Goal: Find specific page/section: Find specific page/section

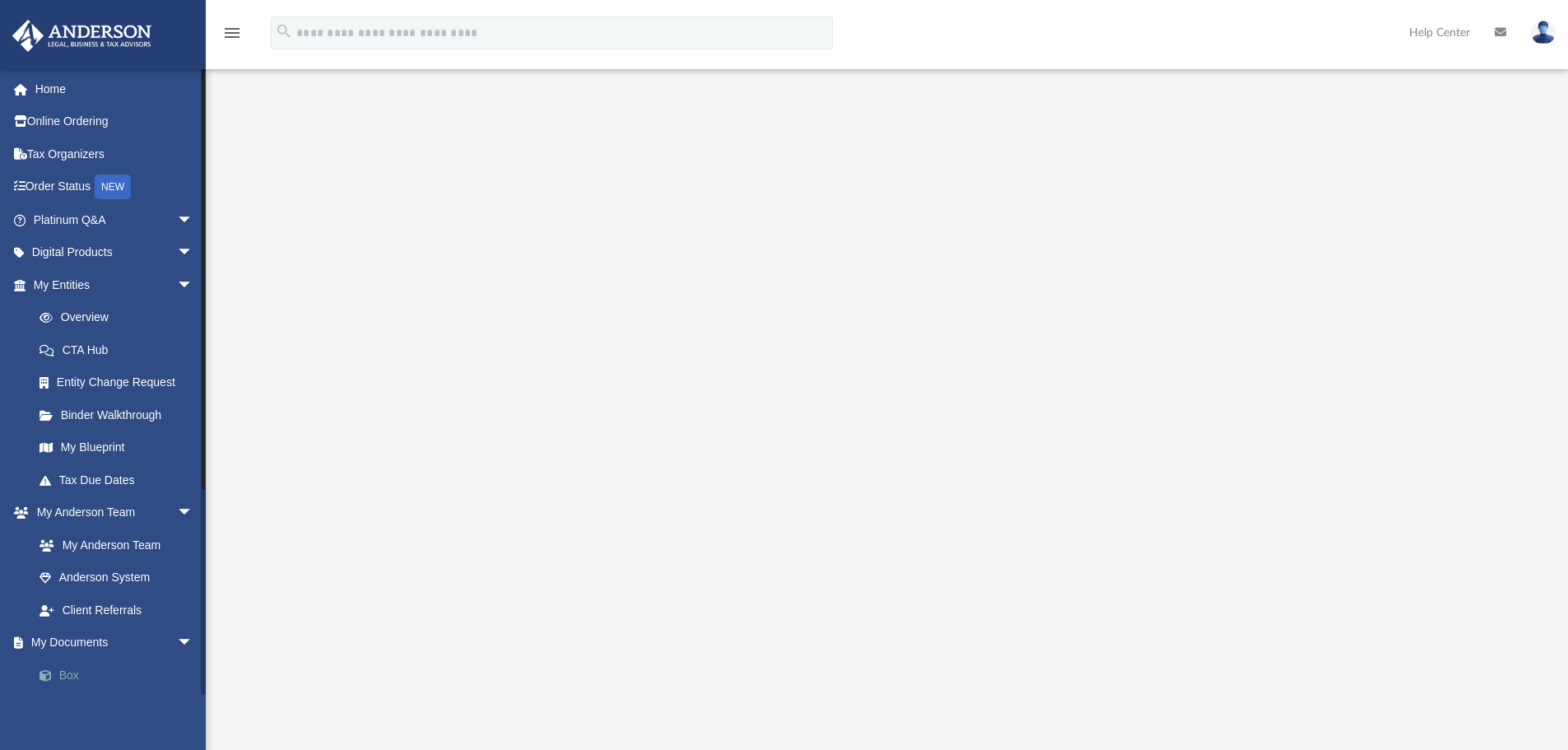
click at [64, 667] on link "Box" at bounding box center [121, 675] width 195 height 33
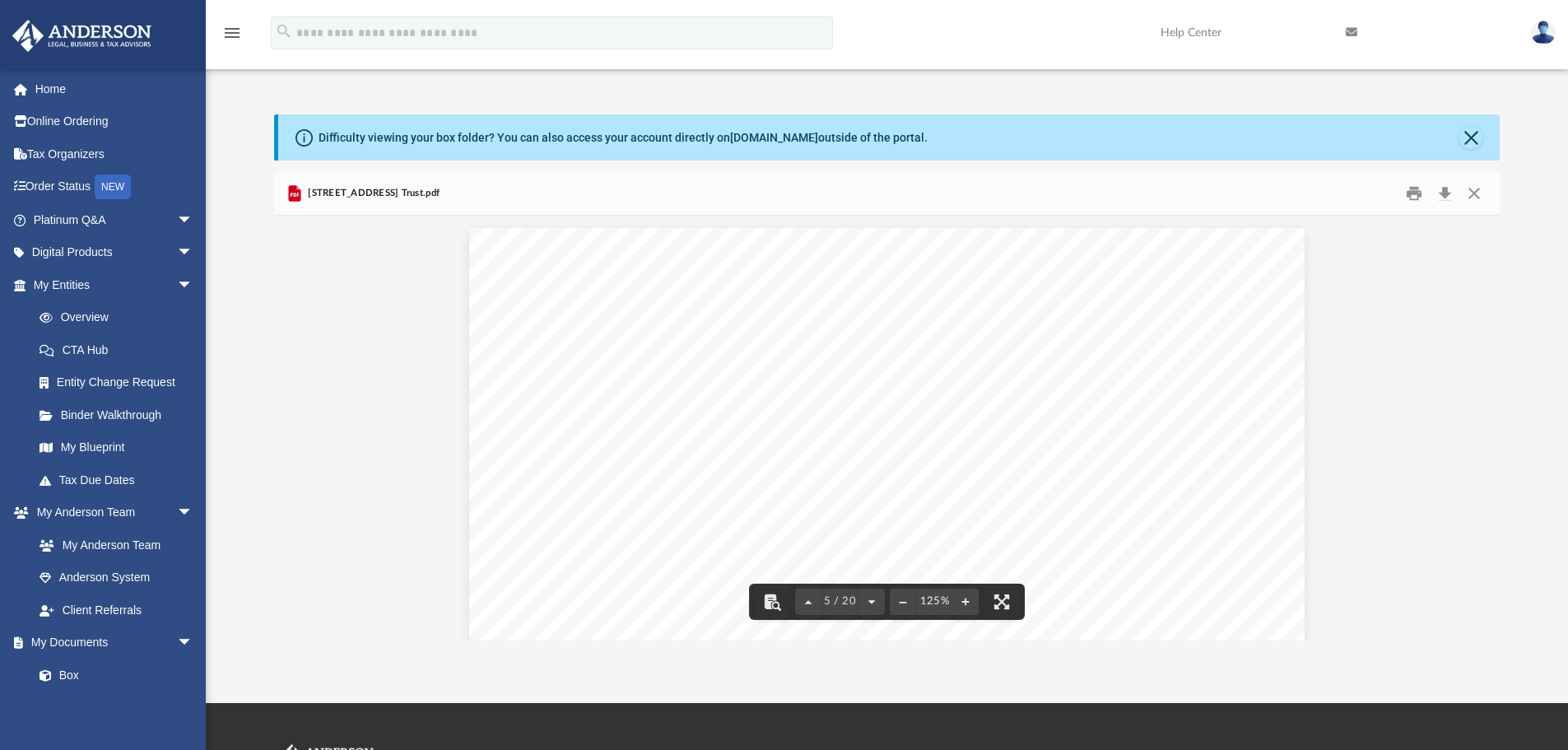
scroll to position [4646, 0]
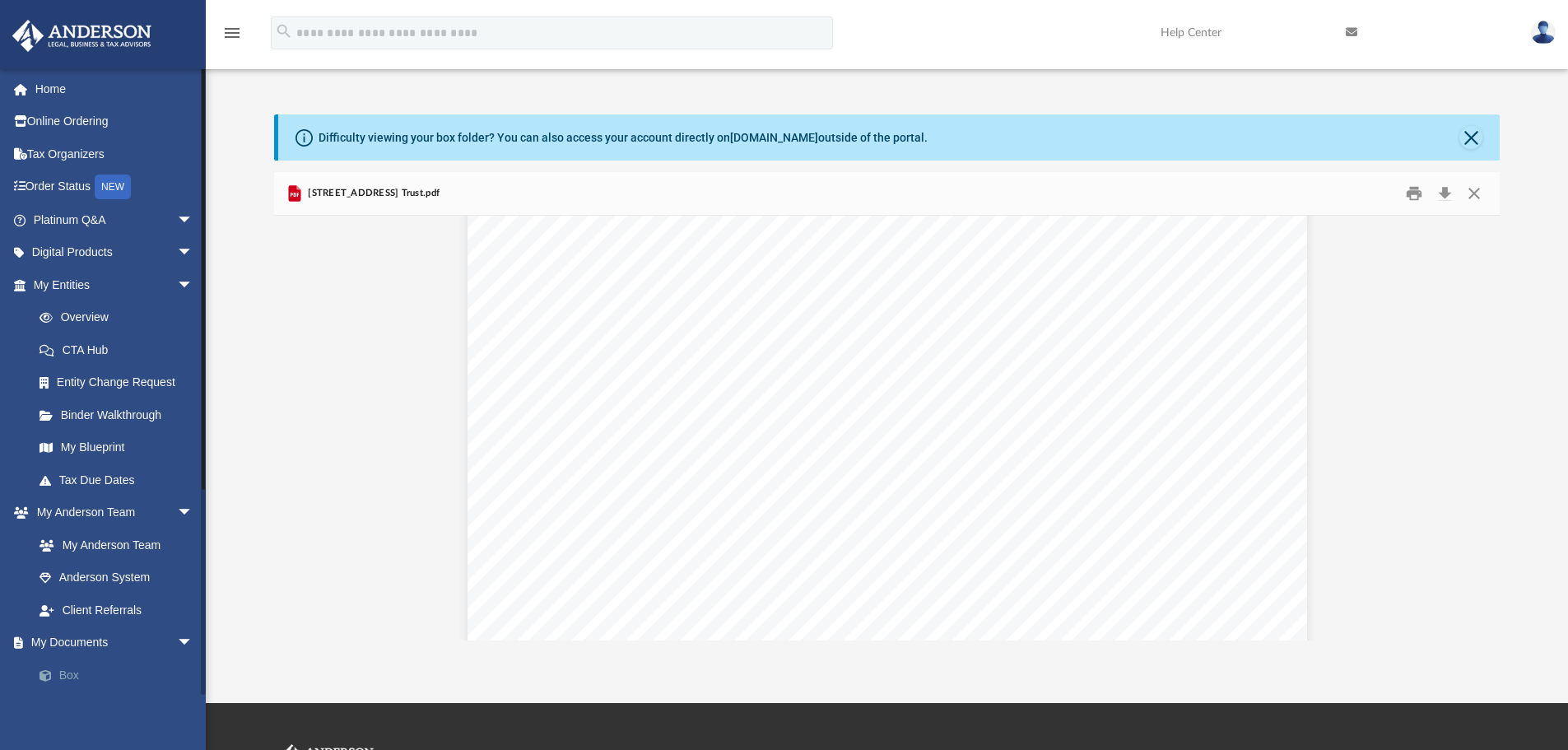
click at [74, 663] on link "Box" at bounding box center [121, 675] width 195 height 33
click at [81, 676] on link "Box" at bounding box center [121, 675] width 195 height 33
click at [53, 672] on span at bounding box center [53, 676] width 11 height 12
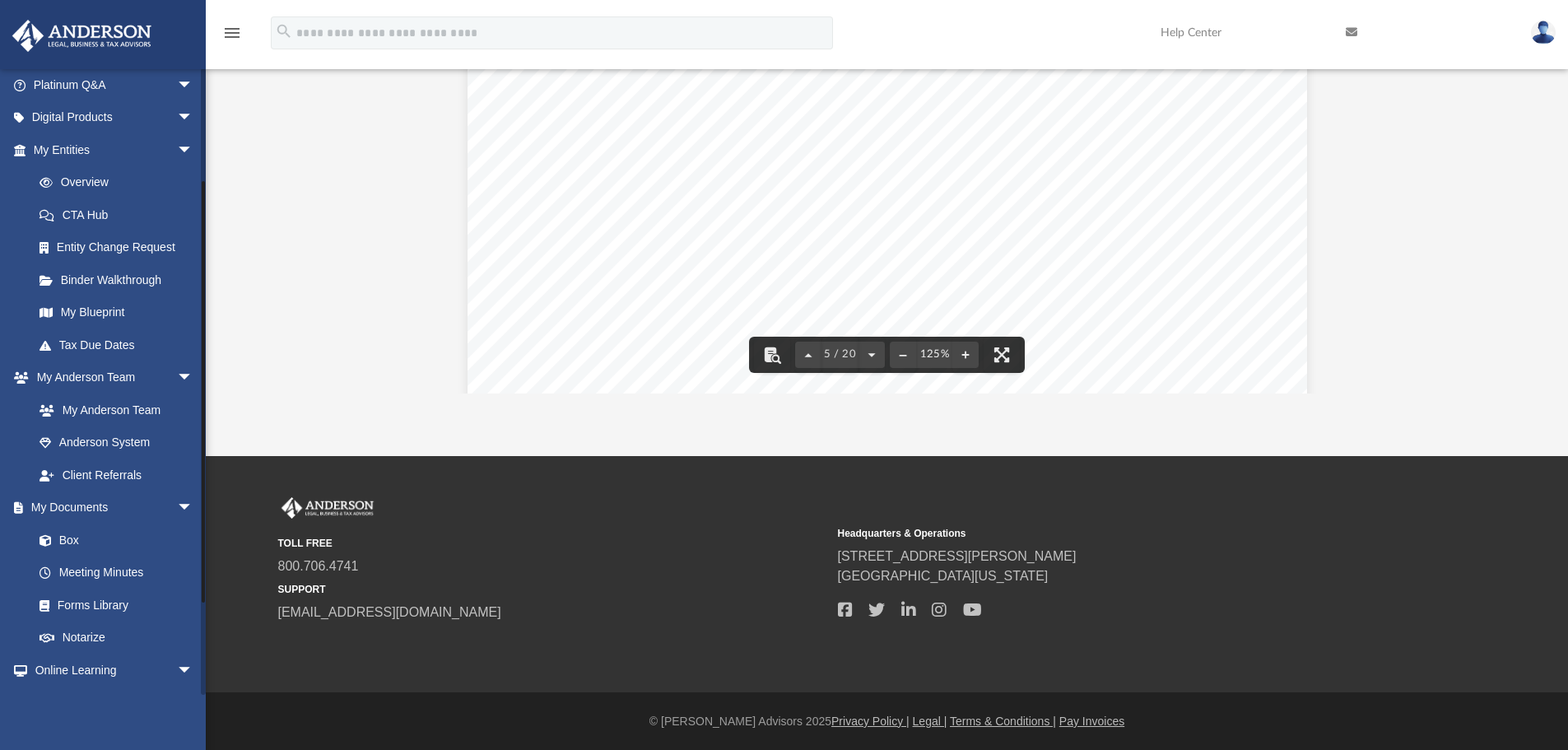
scroll to position [293, 0]
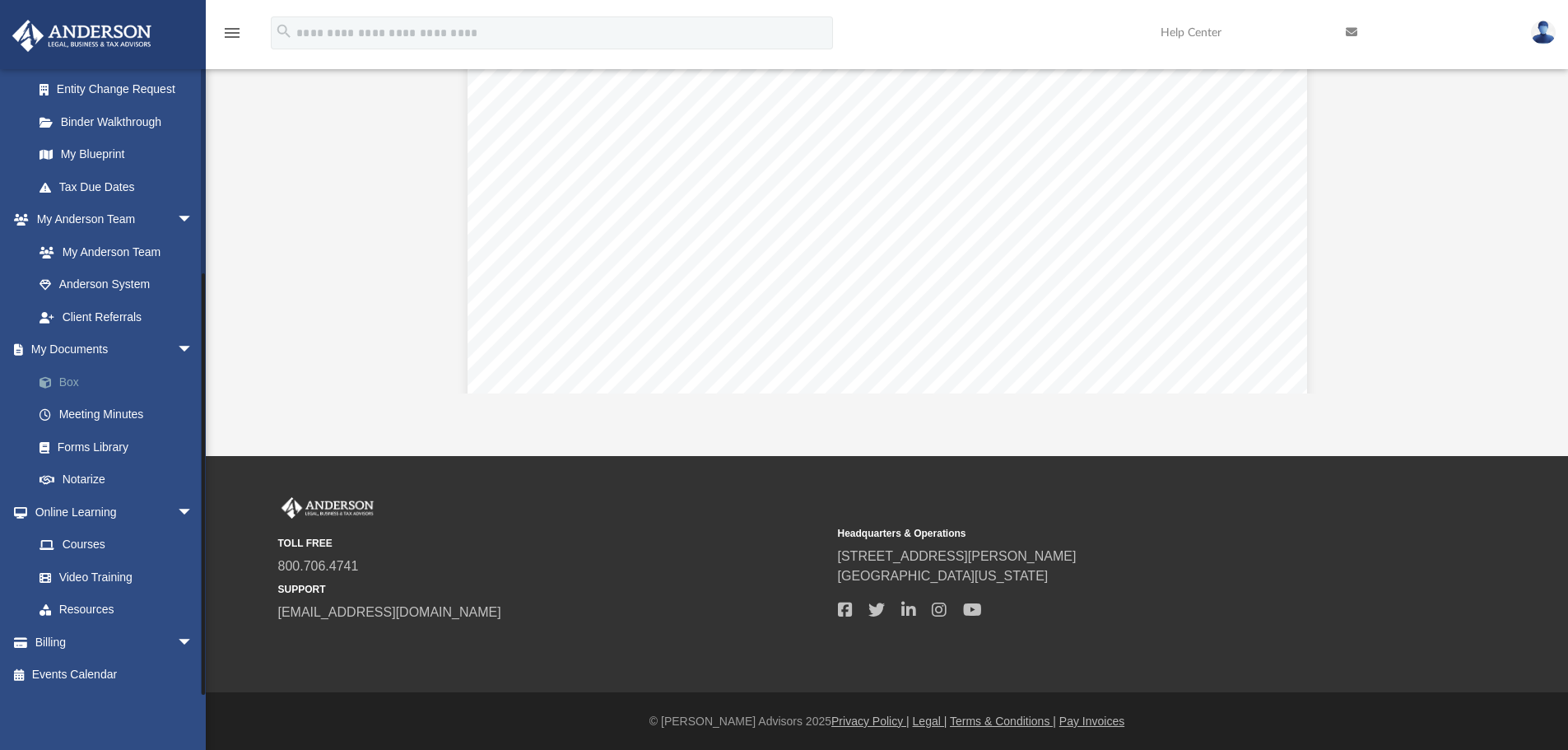
click at [79, 377] on link "Box" at bounding box center [121, 382] width 195 height 33
click at [70, 379] on link "Box" at bounding box center [121, 382] width 195 height 33
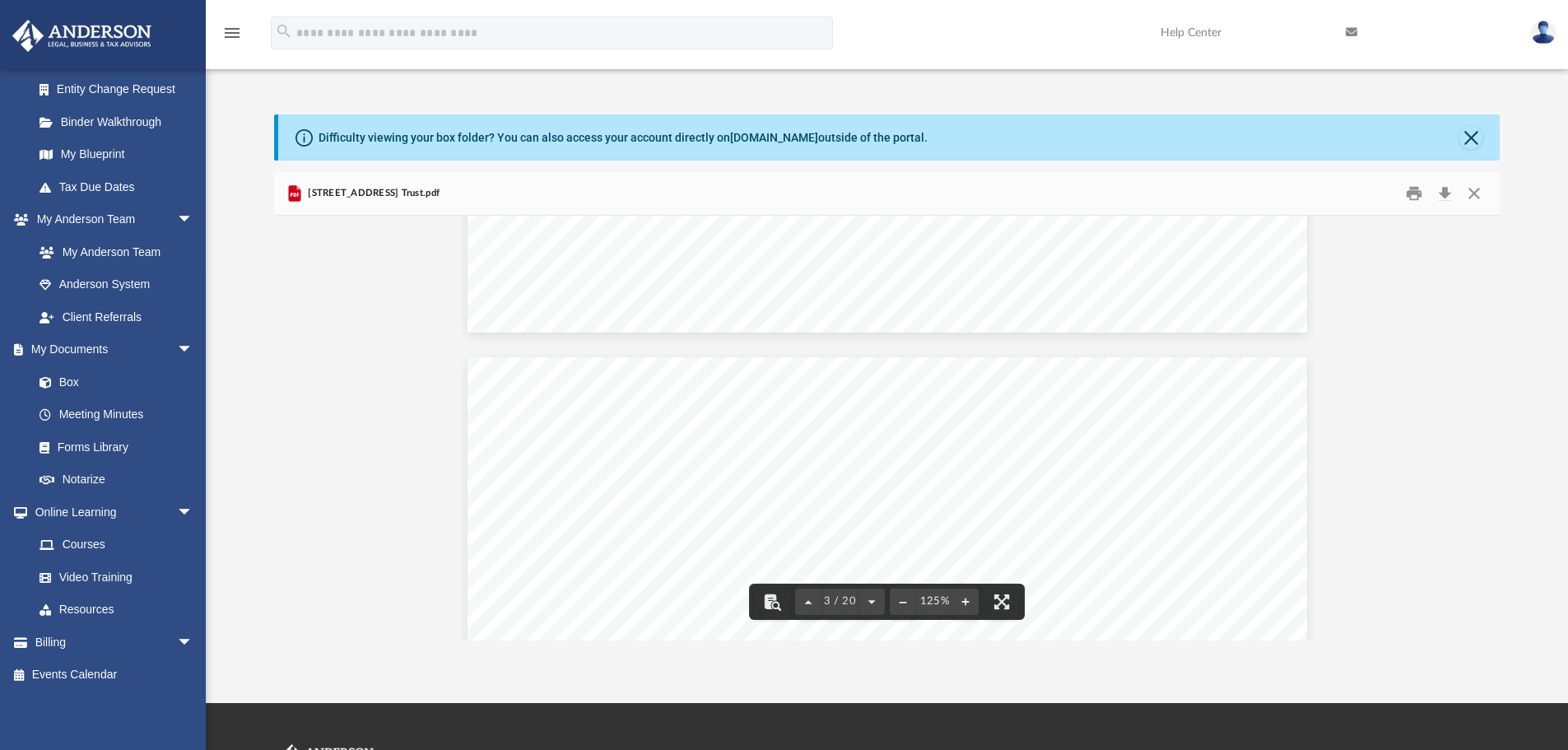
scroll to position [3000, 0]
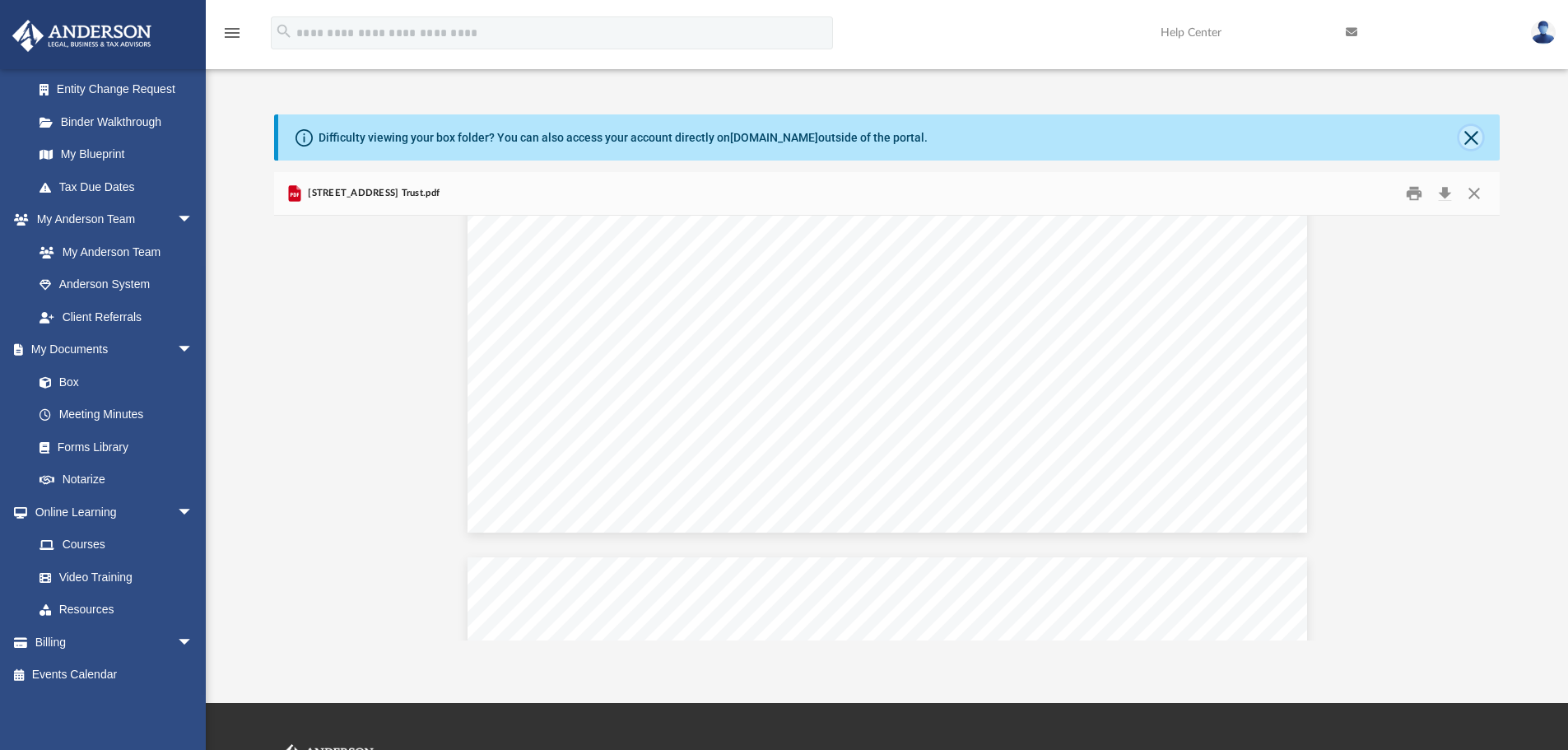
click at [1481, 137] on button "Close" at bounding box center [1471, 137] width 23 height 23
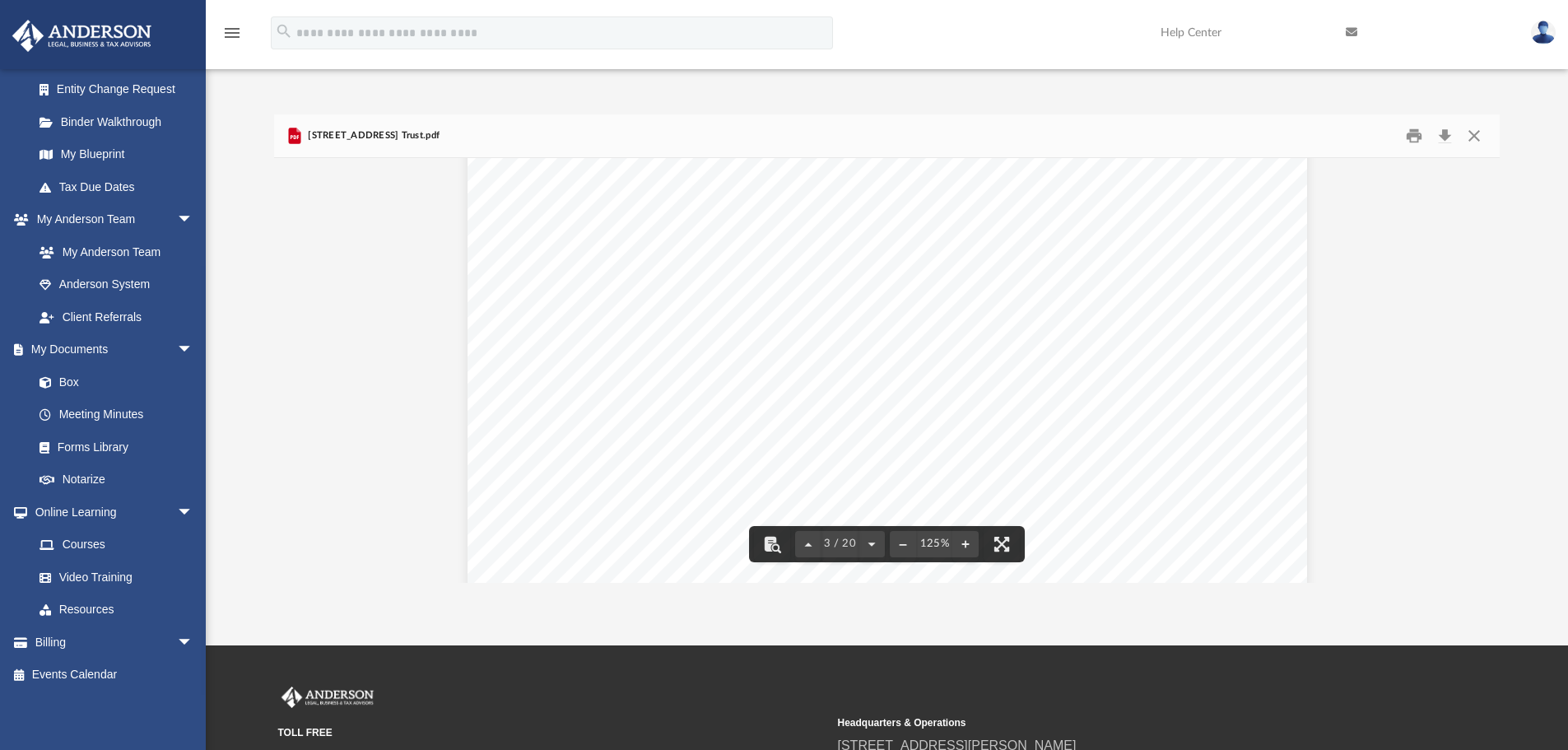
scroll to position [2754, 0]
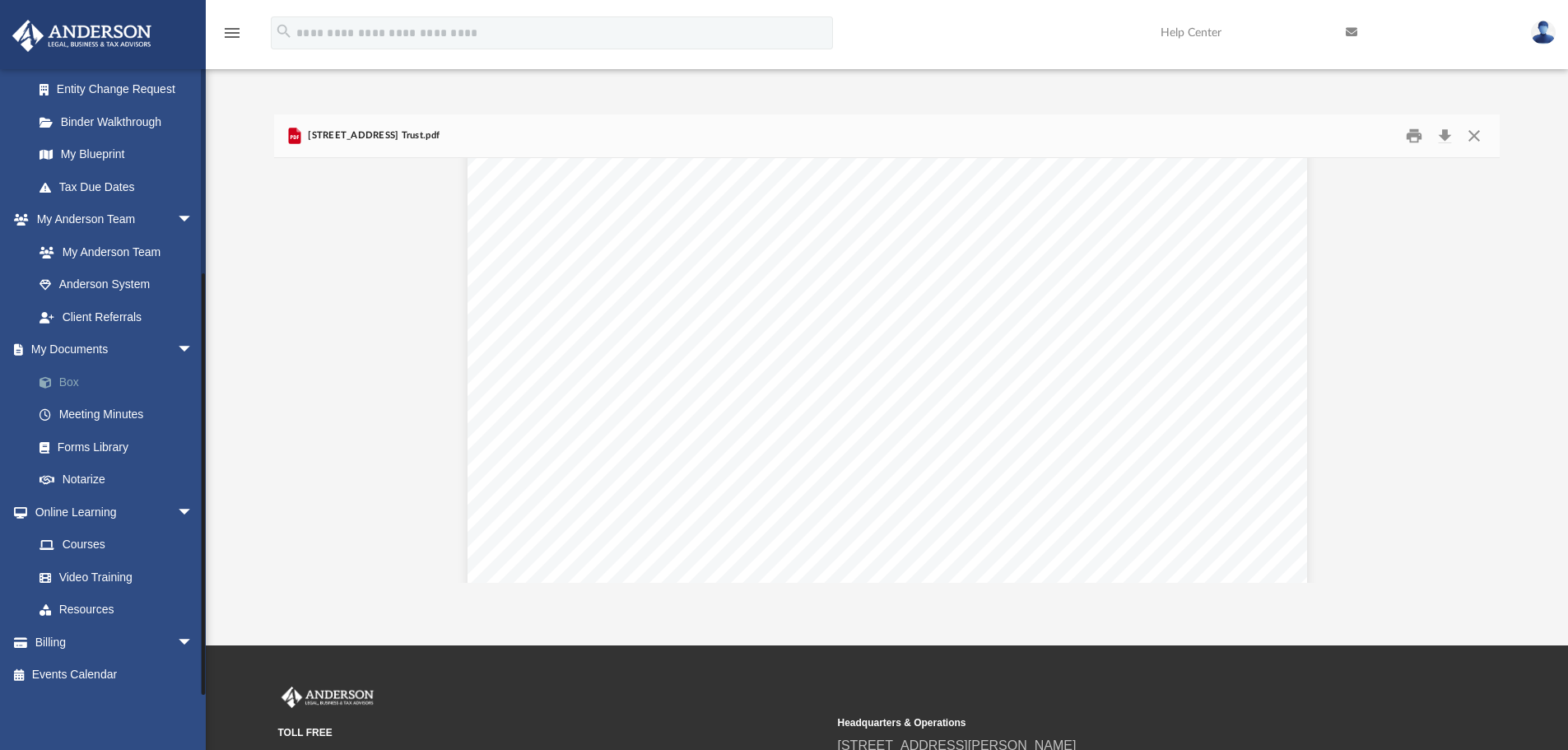
click at [66, 375] on link "Box" at bounding box center [121, 382] width 195 height 33
click at [66, 377] on link "Box" at bounding box center [121, 382] width 195 height 33
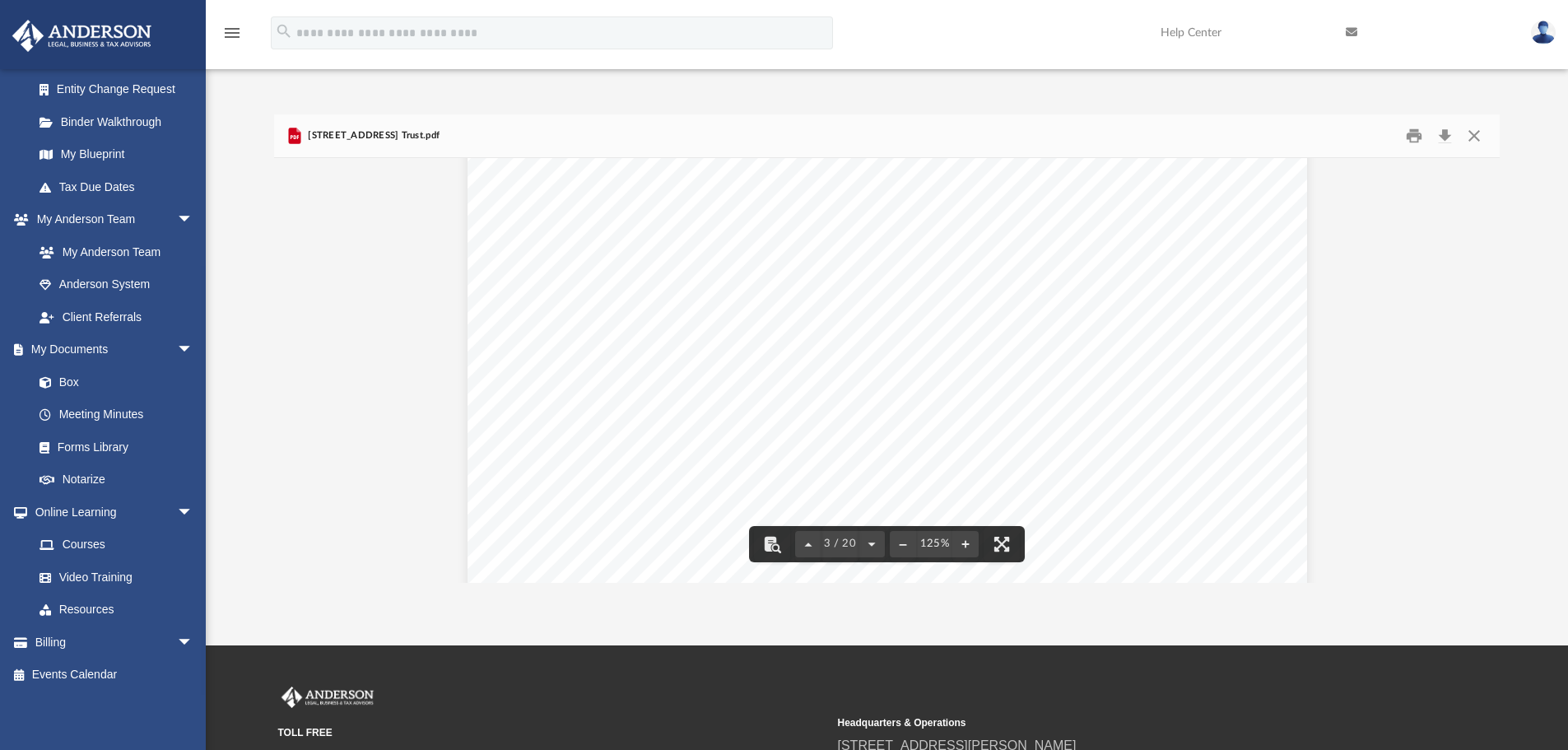
scroll to position [2342, 0]
click at [235, 26] on icon "menu" at bounding box center [232, 33] width 19 height 19
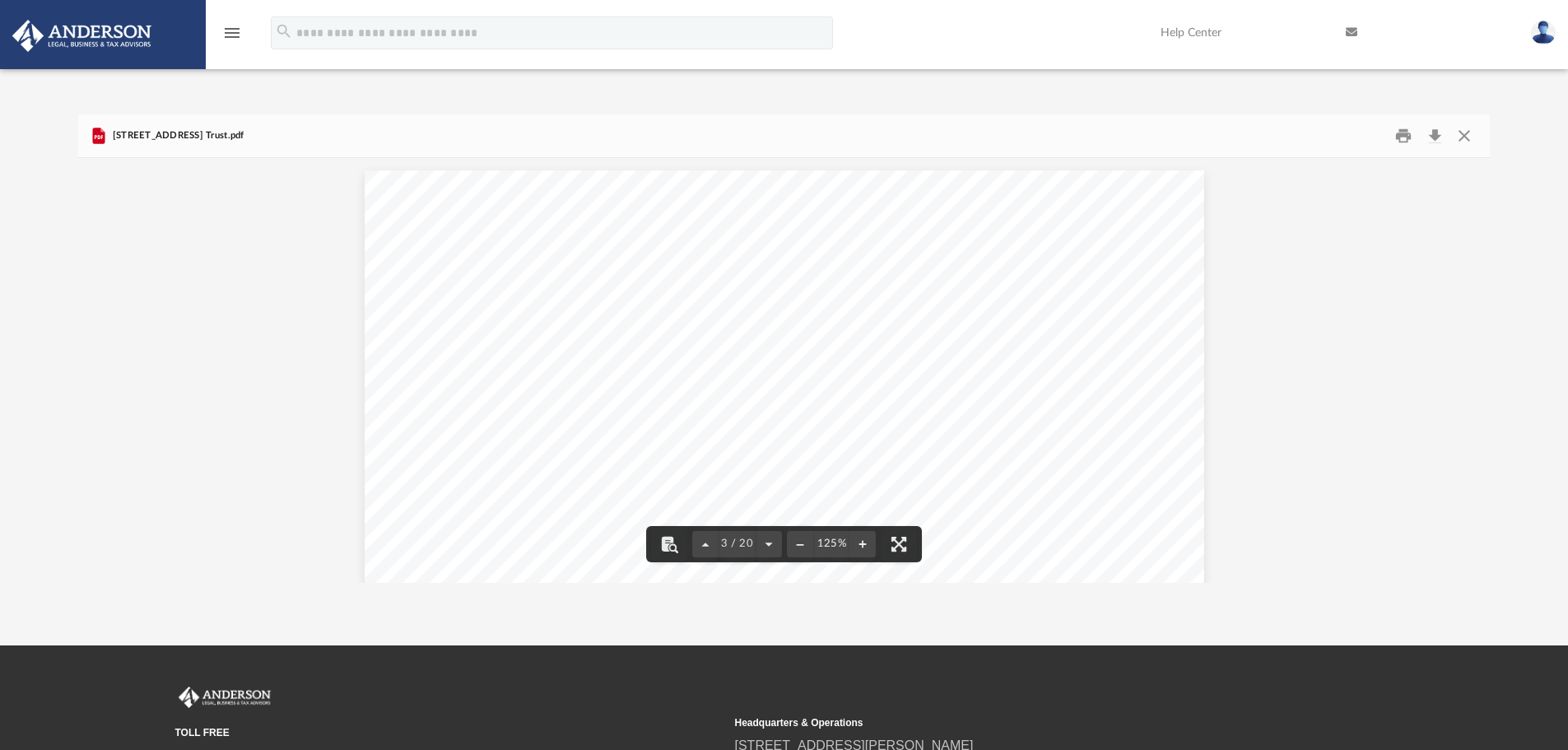
scroll to position [362, 1399]
click at [235, 26] on icon "menu" at bounding box center [232, 33] width 19 height 19
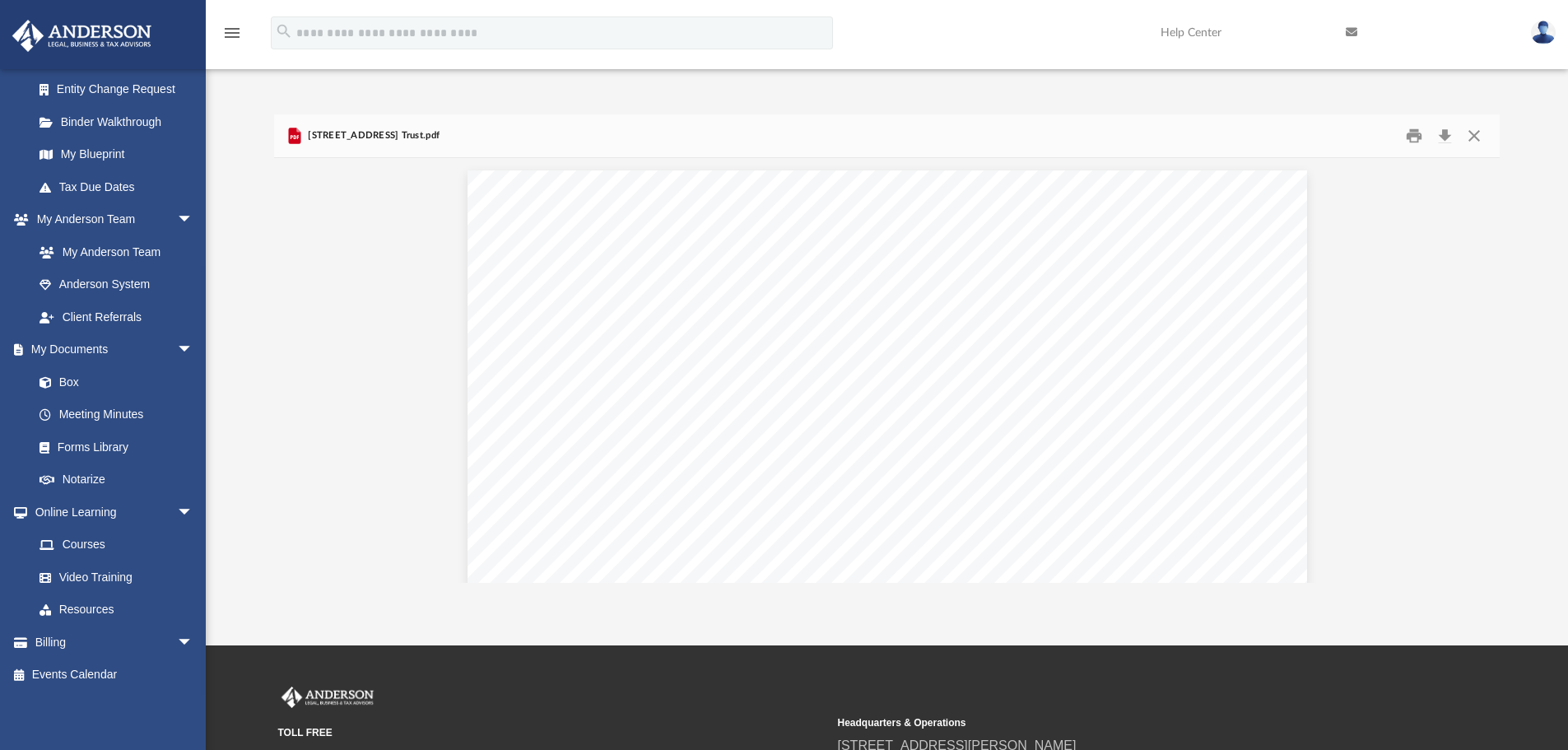
scroll to position [362, 1213]
click at [88, 442] on link "Forms Library" at bounding box center [121, 447] width 195 height 33
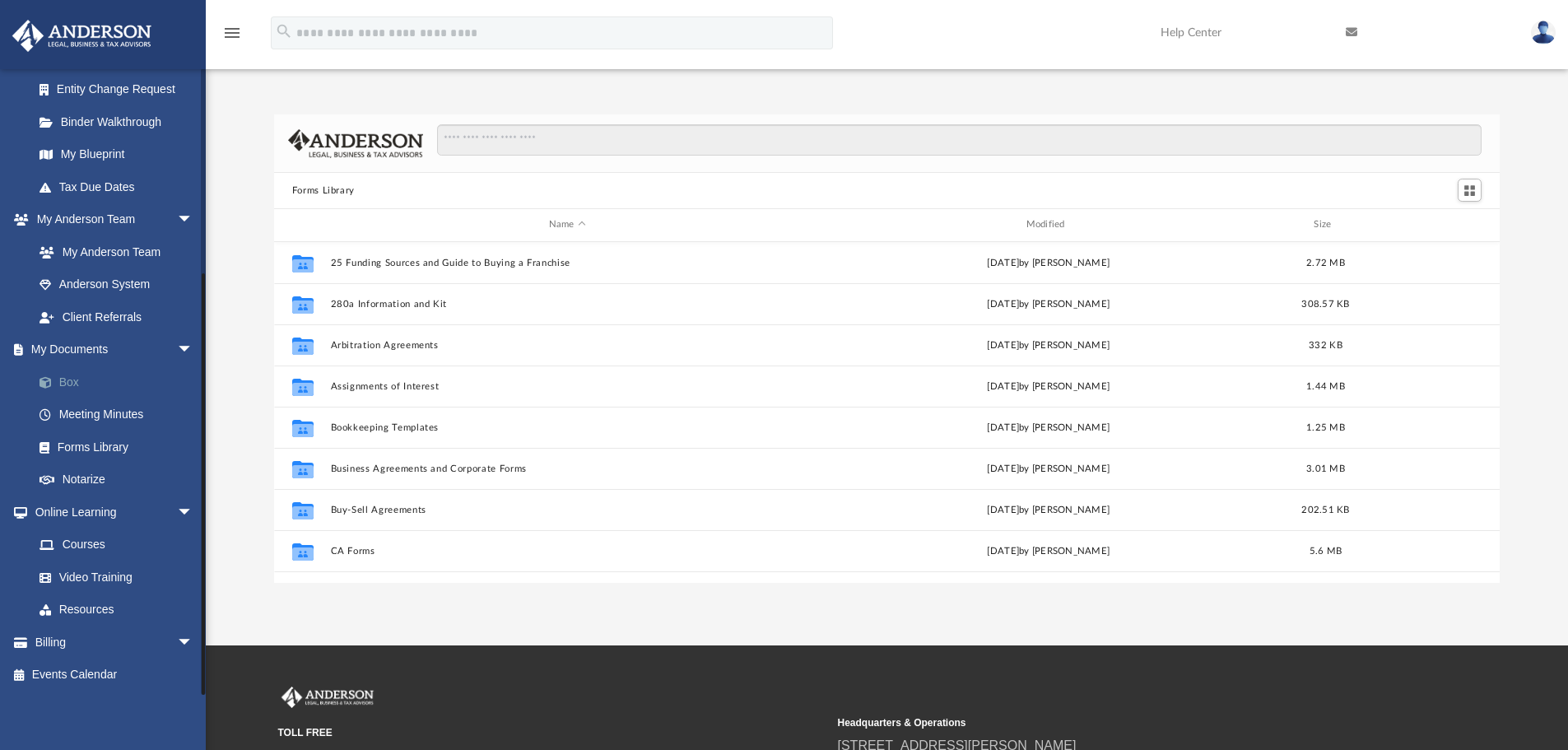
scroll to position [362, 1213]
click at [82, 381] on link "Box" at bounding box center [121, 382] width 195 height 33
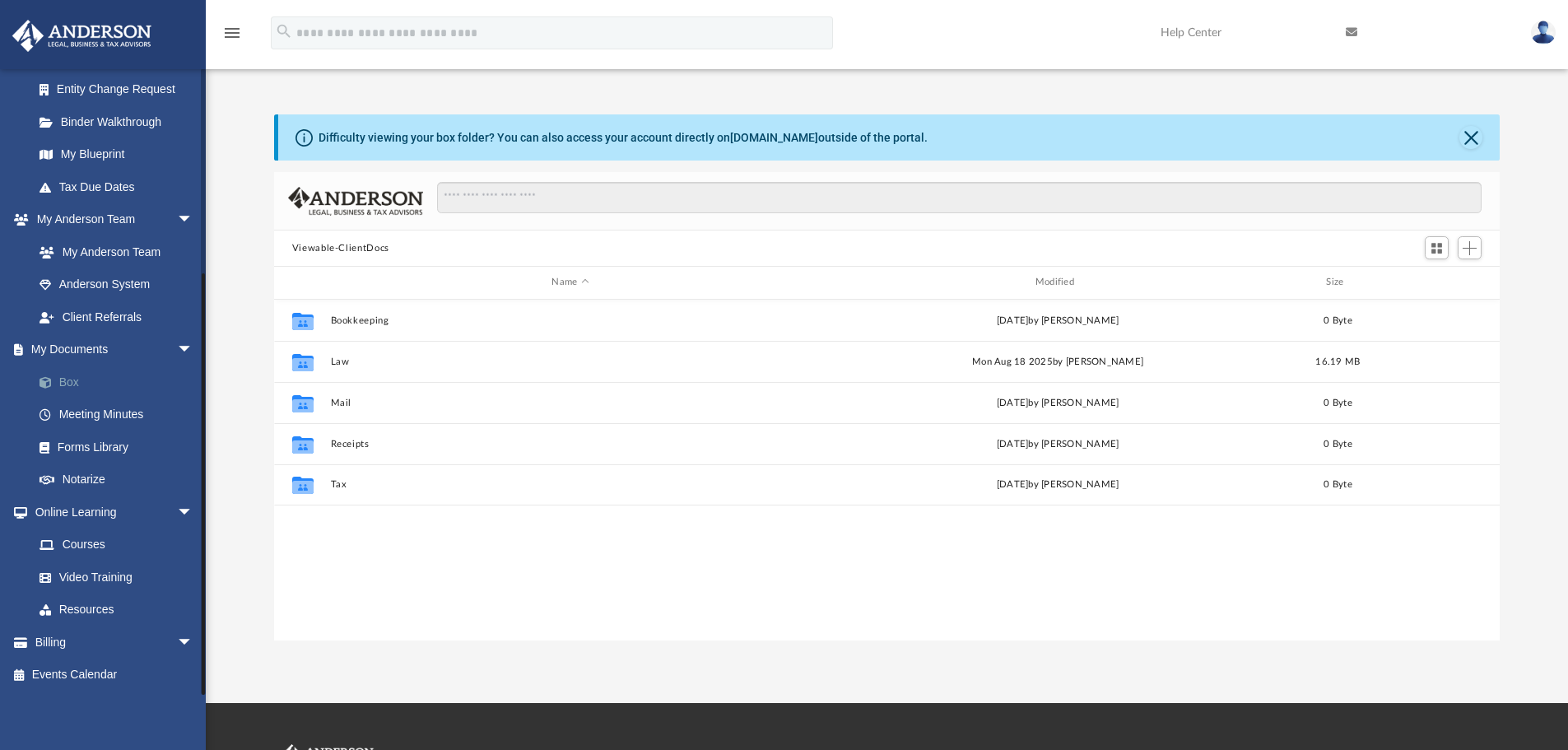
scroll to position [362, 1213]
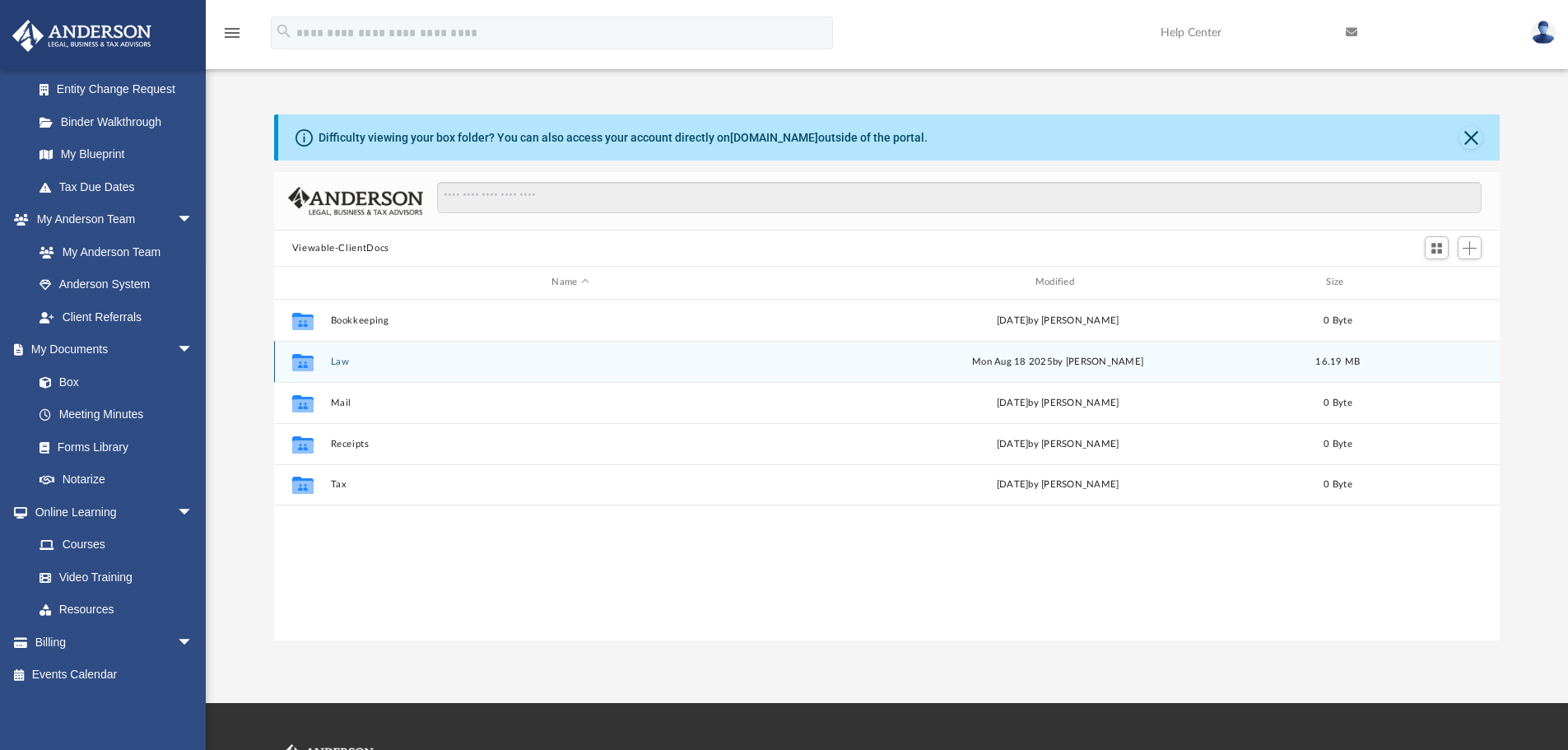
click at [338, 366] on button "Law" at bounding box center [569, 361] width 479 height 11
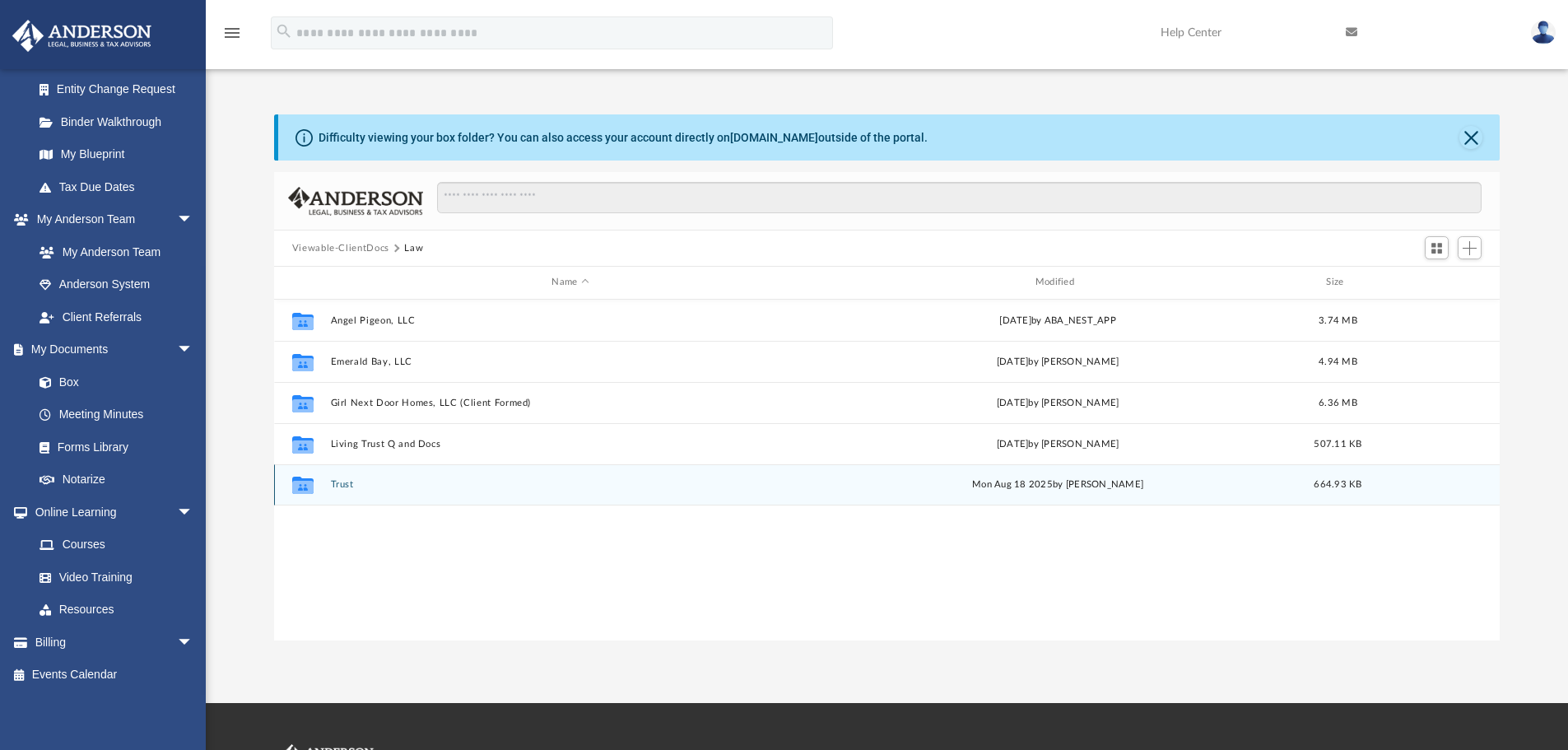
click at [335, 485] on button "Trust" at bounding box center [569, 484] width 479 height 11
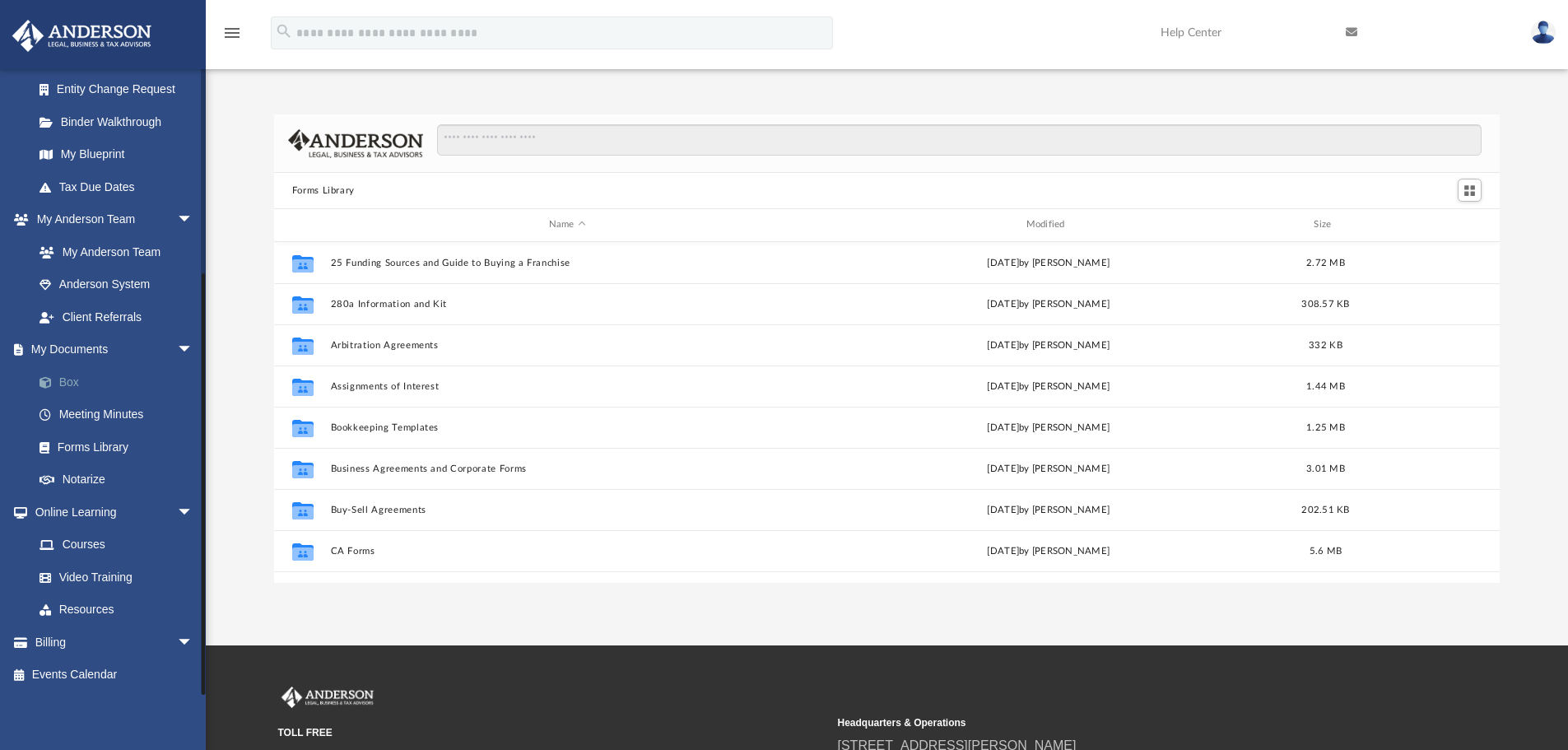
click at [69, 380] on link "Box" at bounding box center [121, 382] width 195 height 33
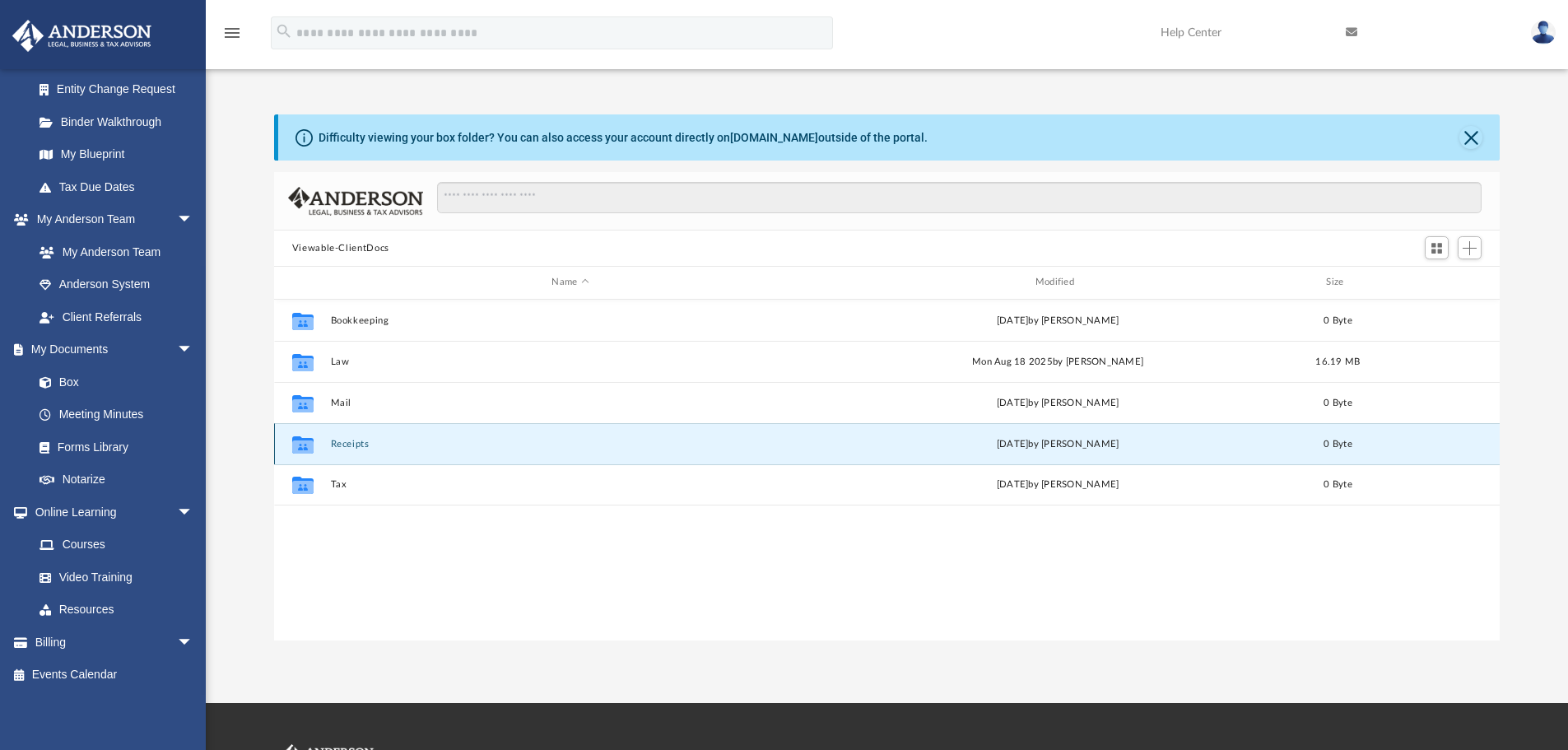
click at [361, 442] on button "Receipts" at bounding box center [569, 444] width 479 height 11
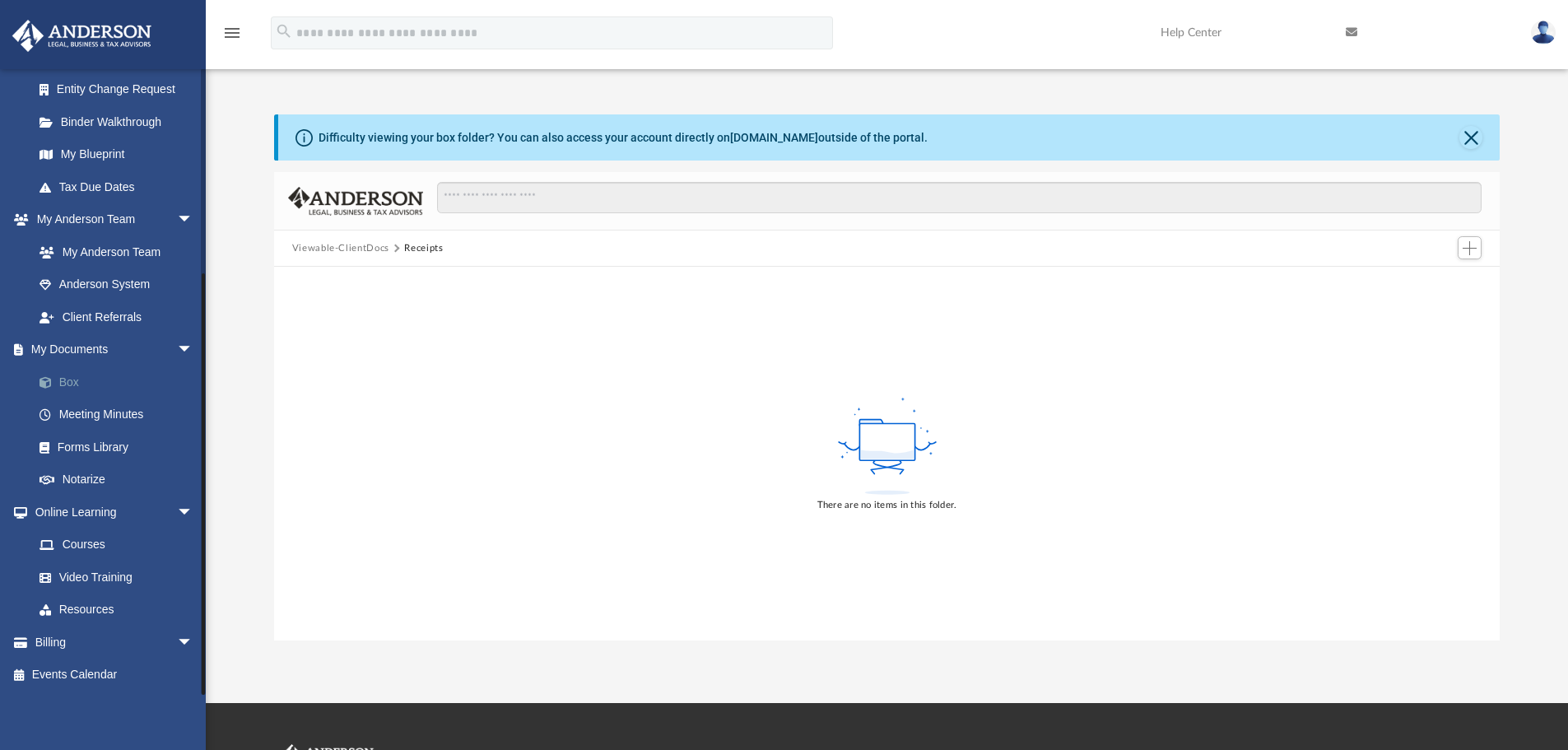
click at [79, 381] on link "Box" at bounding box center [121, 382] width 195 height 33
click at [73, 384] on link "Box" at bounding box center [121, 382] width 195 height 33
click at [58, 383] on span at bounding box center [53, 383] width 11 height 12
click at [1473, 141] on button "Close" at bounding box center [1471, 137] width 23 height 23
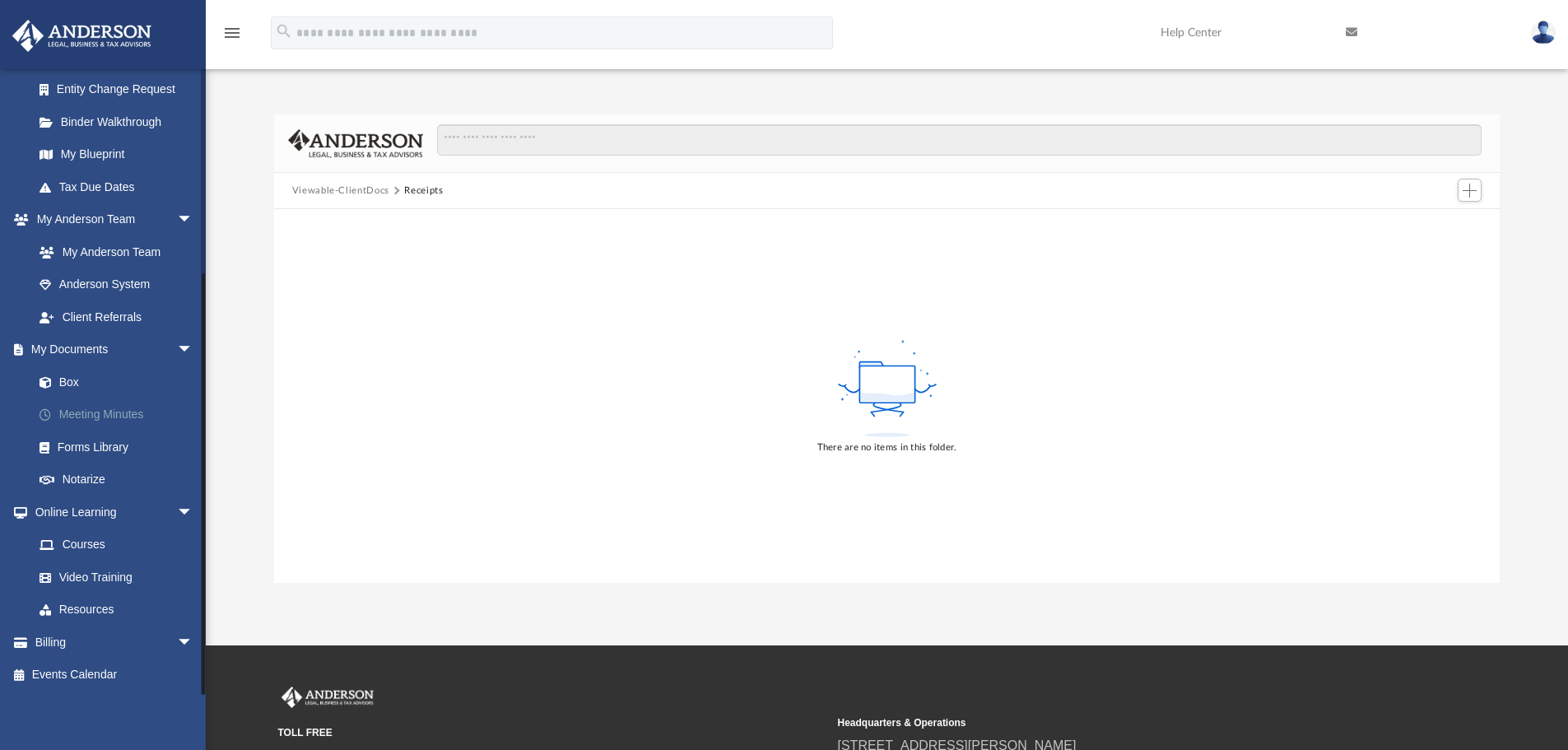
click at [104, 417] on link "Meeting Minutes" at bounding box center [121, 415] width 195 height 33
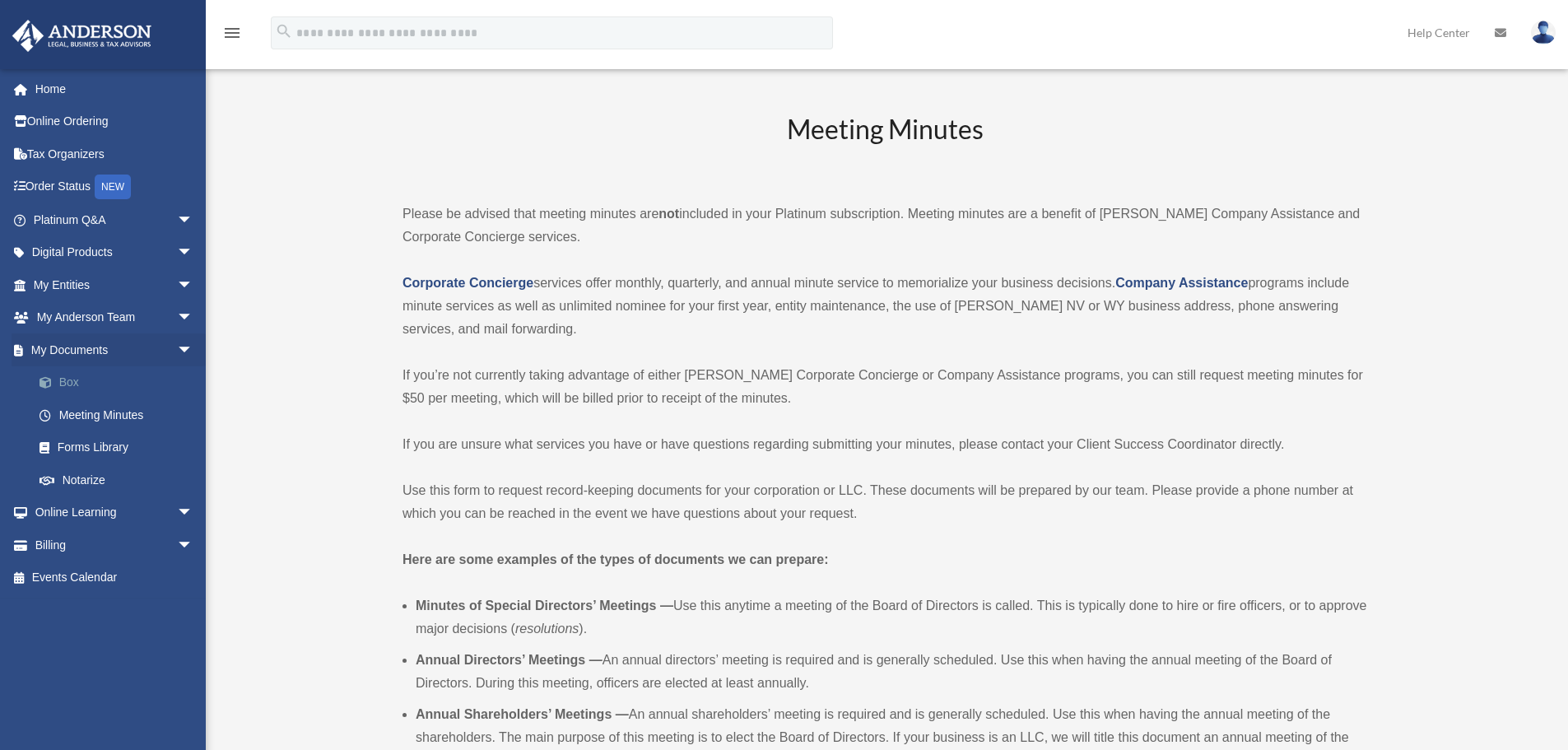
click at [70, 381] on link "Box" at bounding box center [121, 383] width 195 height 33
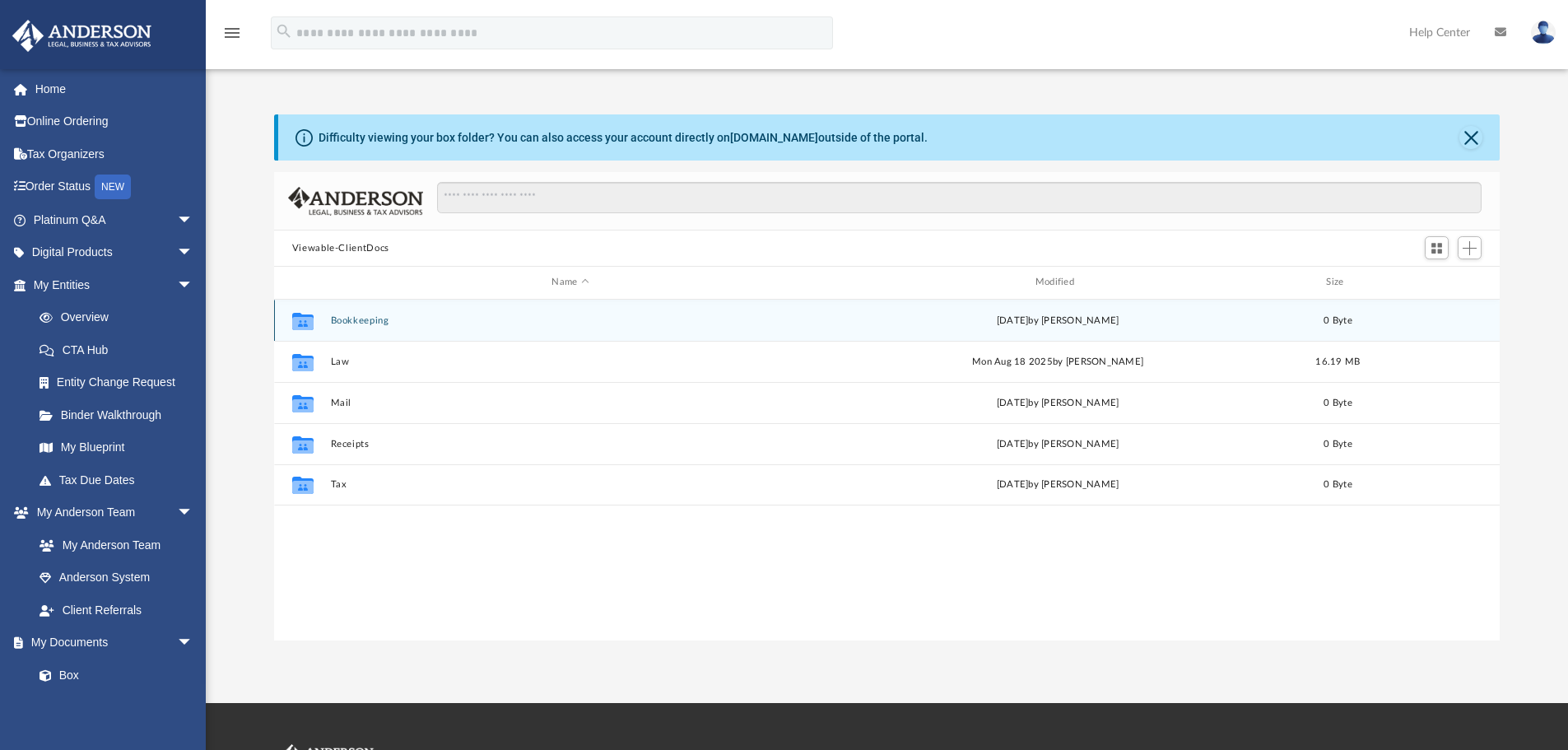
scroll to position [362, 1213]
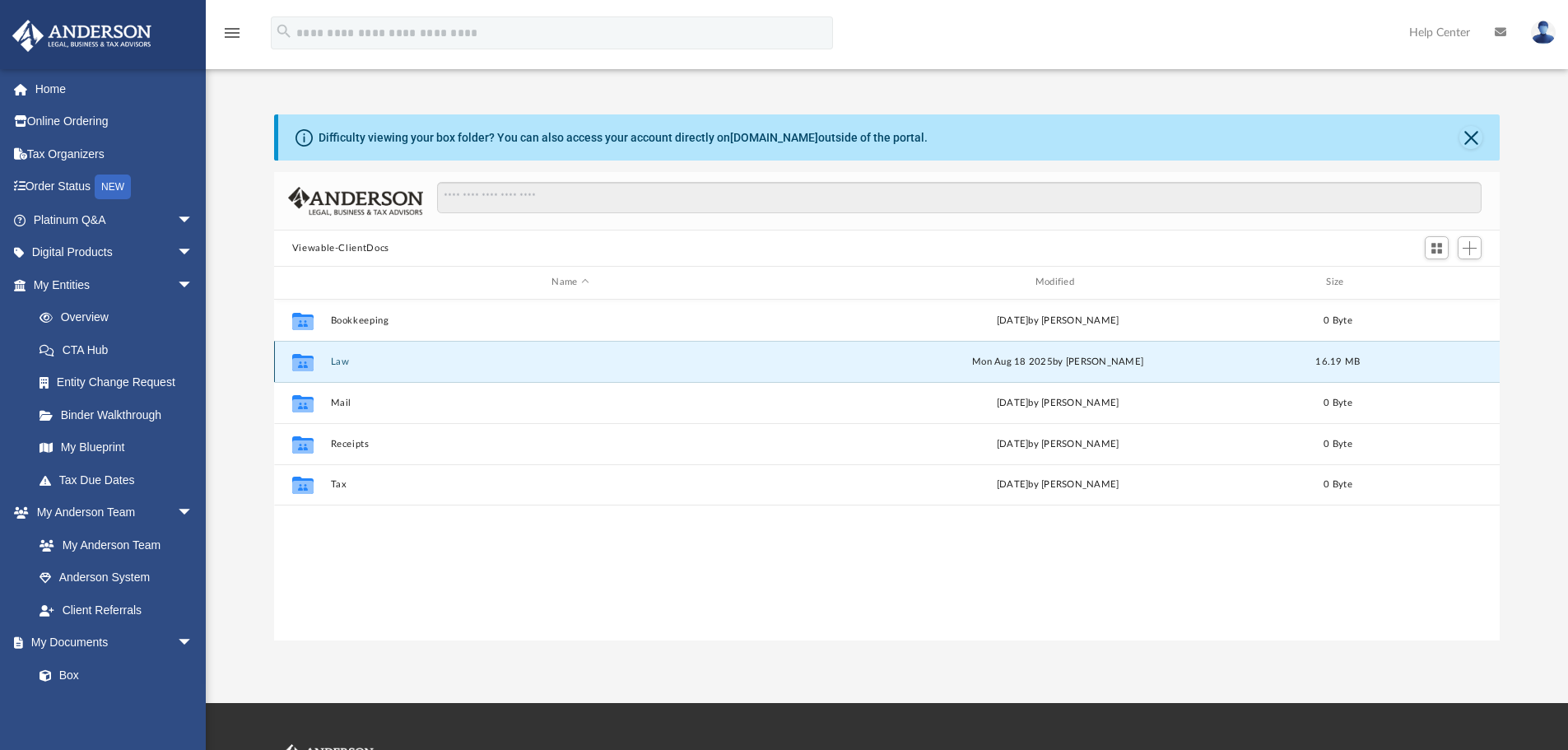
click at [335, 358] on button "Law" at bounding box center [569, 361] width 479 height 11
